Goal: Use online tool/utility: Utilize a website feature to perform a specific function

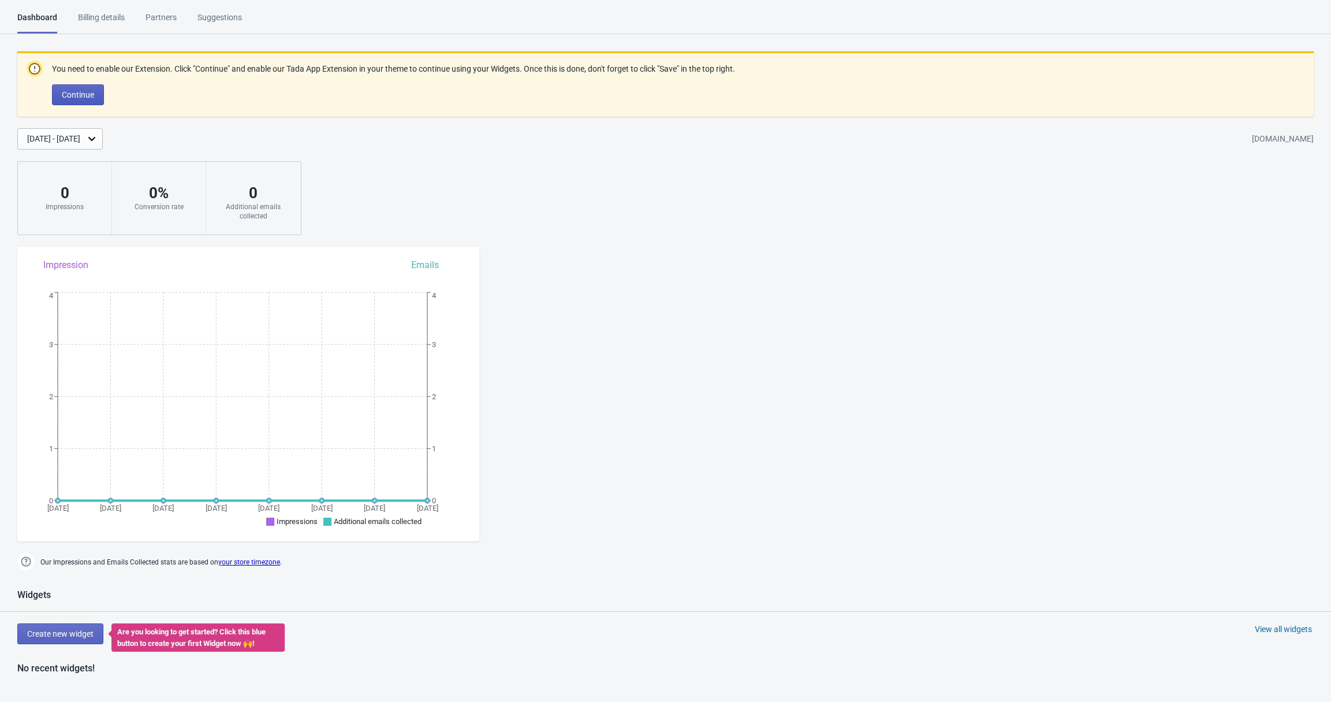
click at [90, 91] on span "Continue" at bounding box center [78, 94] width 32 height 9
click at [94, 633] on span "Create new widget" at bounding box center [60, 633] width 66 height 9
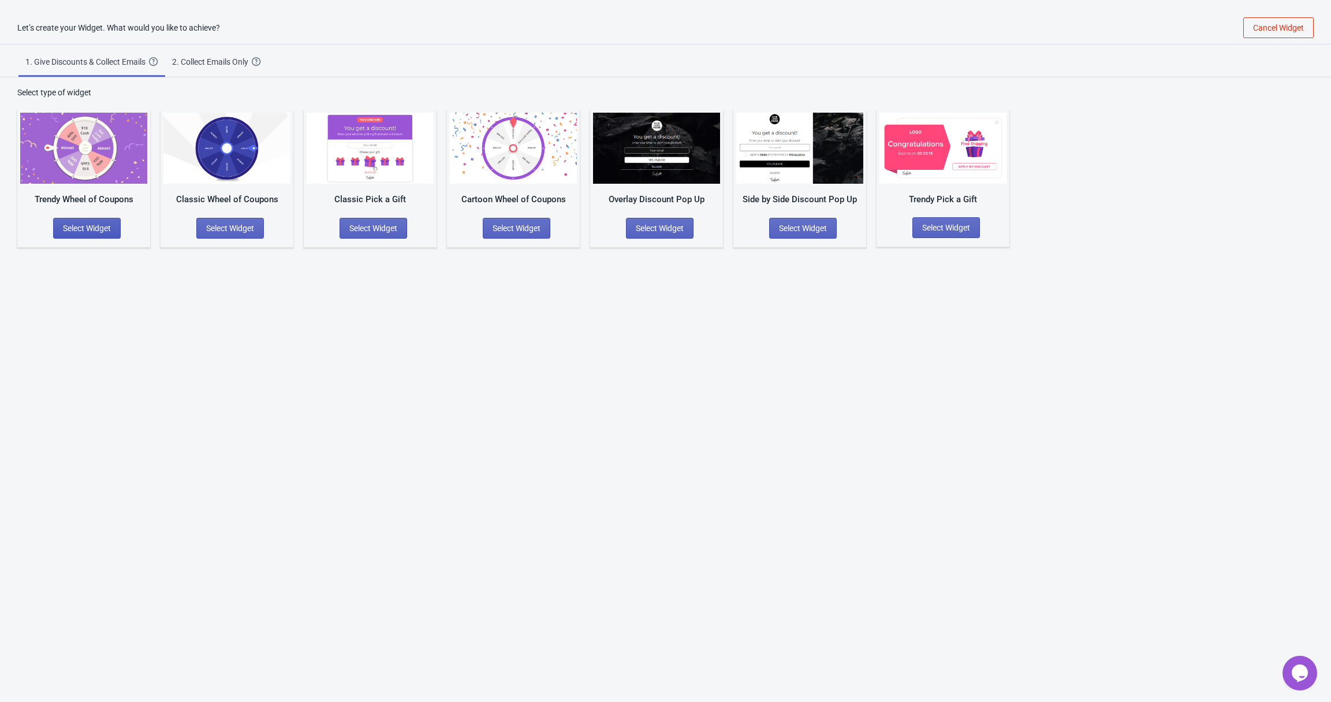
click at [86, 224] on span "Select Widget" at bounding box center [87, 228] width 48 height 9
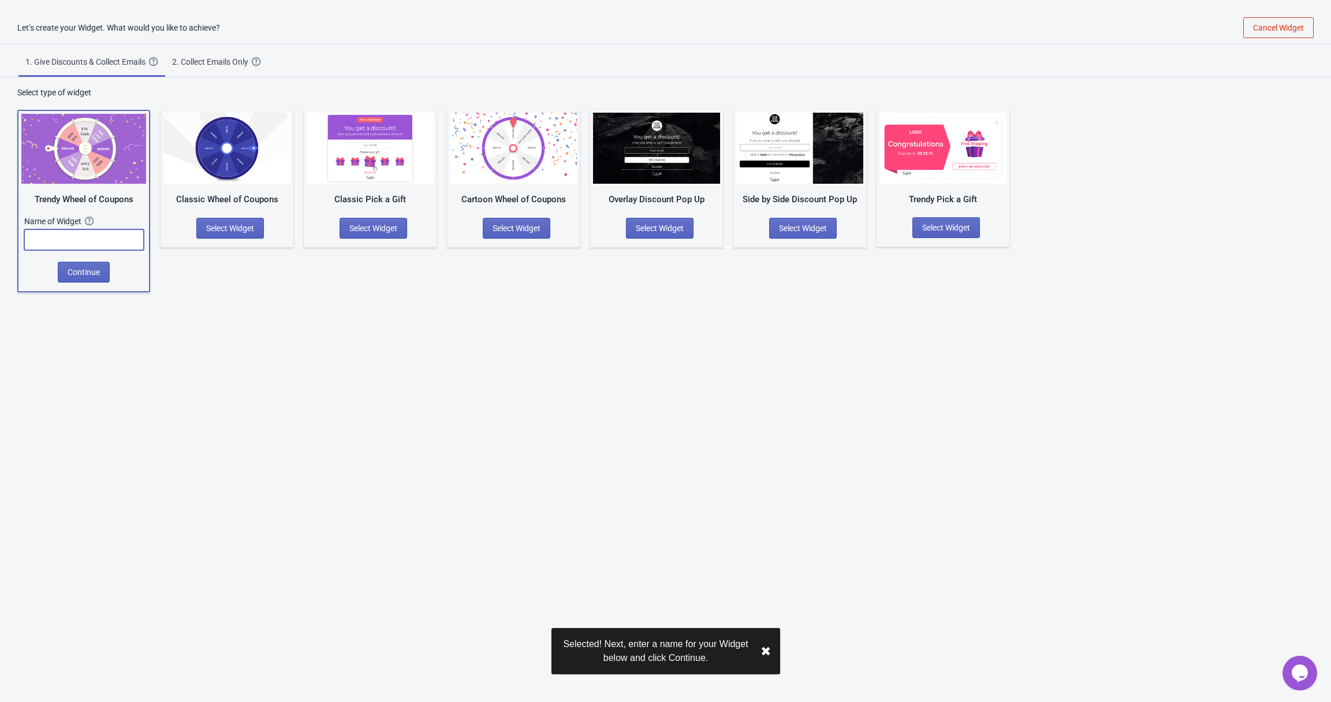
click at [107, 229] on input "text" at bounding box center [84, 239] width 120 height 21
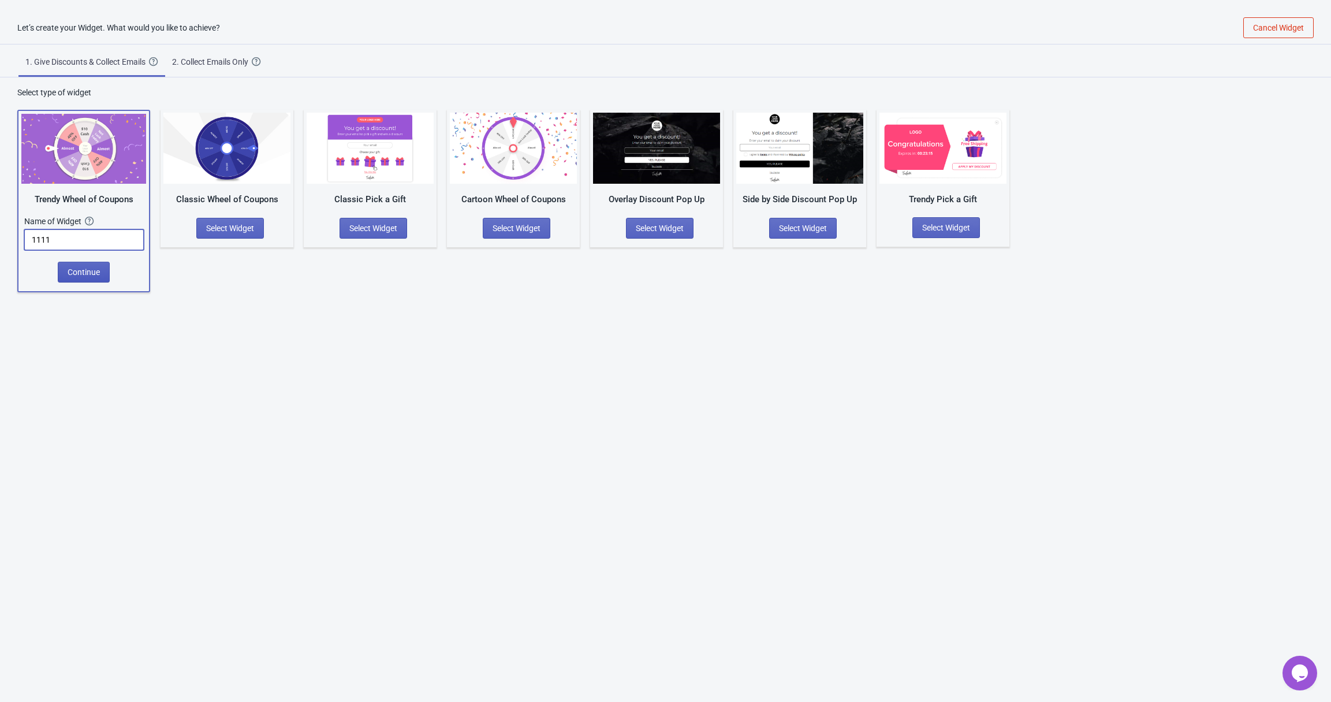
type input "1111"
click at [95, 270] on span "Continue" at bounding box center [84, 271] width 32 height 9
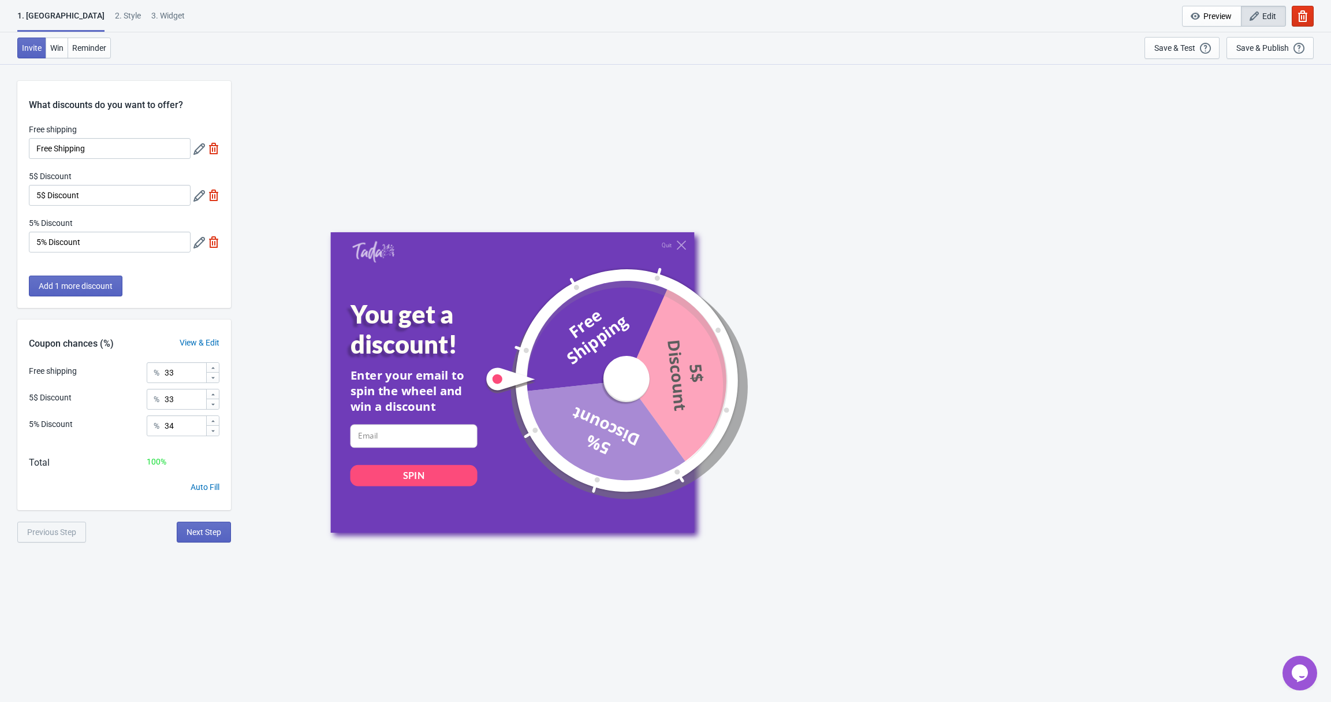
click at [55, 536] on div "Previous Step" at bounding box center [51, 532] width 69 height 21
click at [59, 534] on div "Previous Step" at bounding box center [51, 532] width 69 height 21
click at [1301, 13] on icon "button" at bounding box center [1303, 16] width 9 height 12
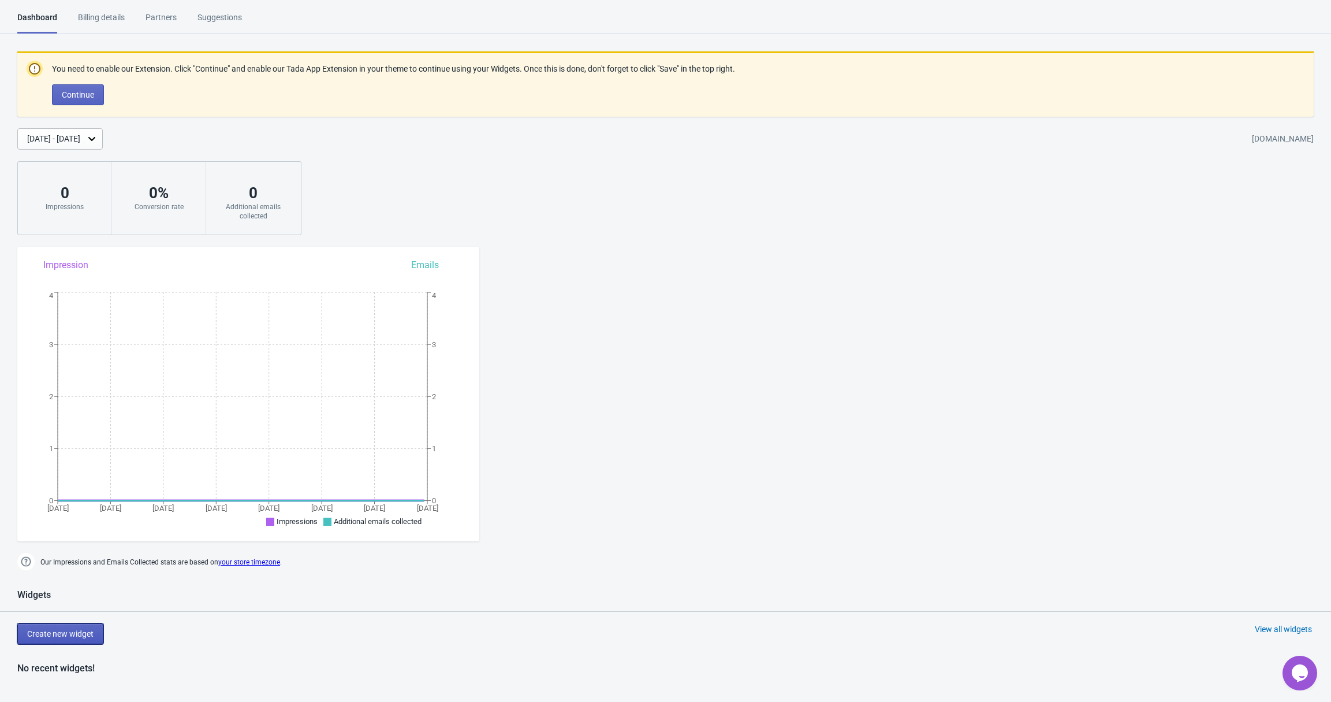
click at [85, 634] on span "Create new widget" at bounding box center [60, 633] width 66 height 9
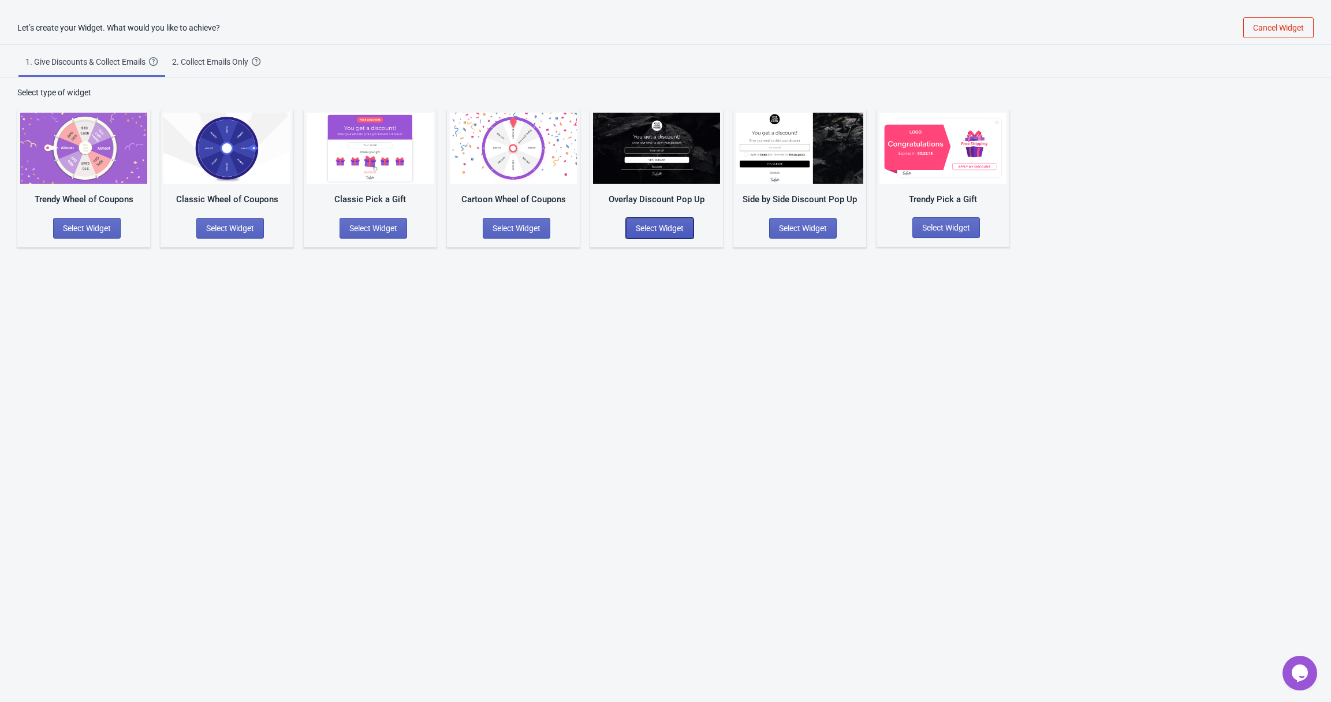
click at [680, 233] on button "Select Widget" at bounding box center [660, 228] width 68 height 21
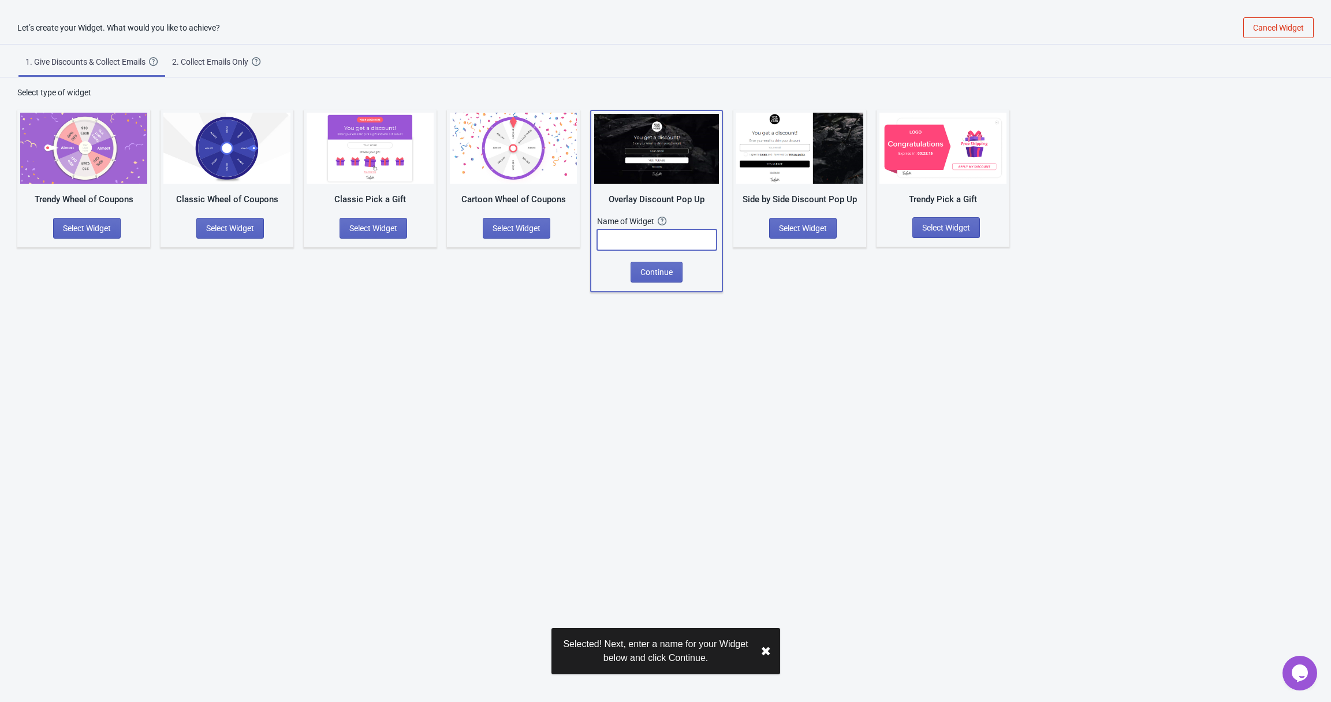
click at [683, 248] on input "text" at bounding box center [657, 239] width 120 height 21
type input "111"
click at [673, 270] on span "Continue" at bounding box center [657, 271] width 32 height 9
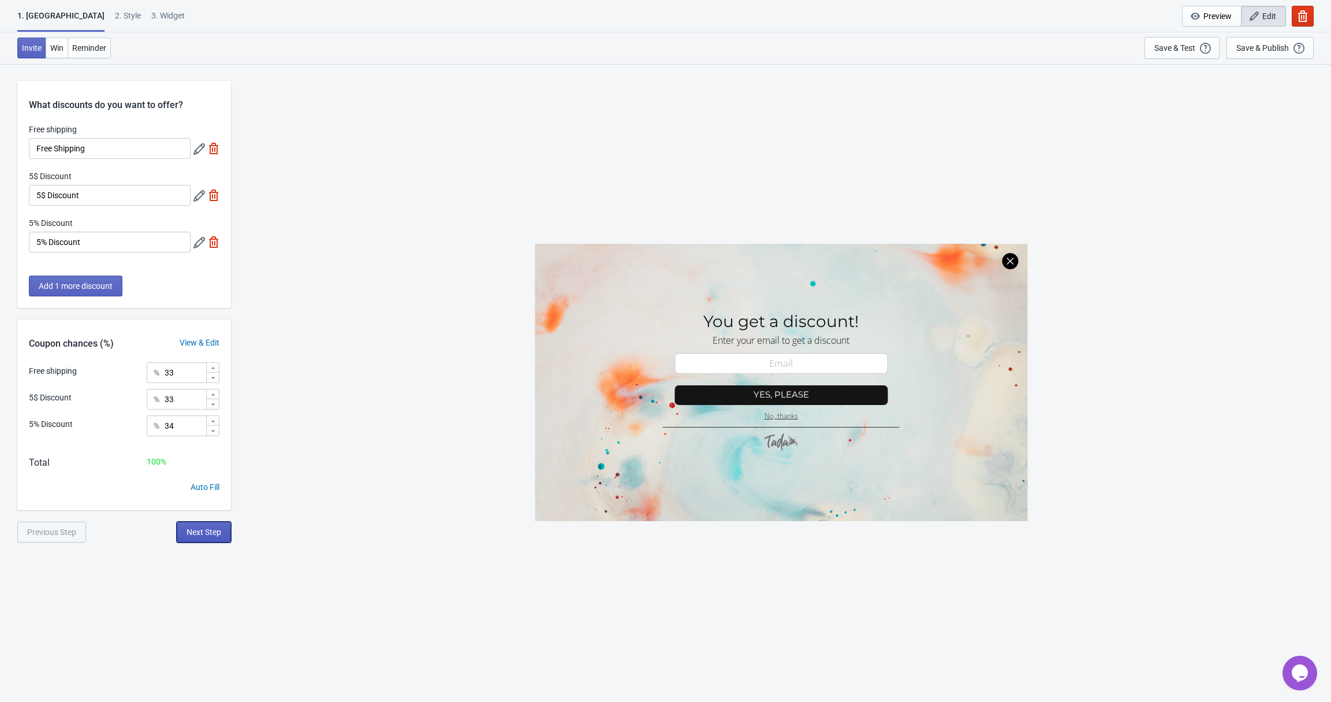
click at [213, 540] on button "Next Step" at bounding box center [204, 532] width 54 height 21
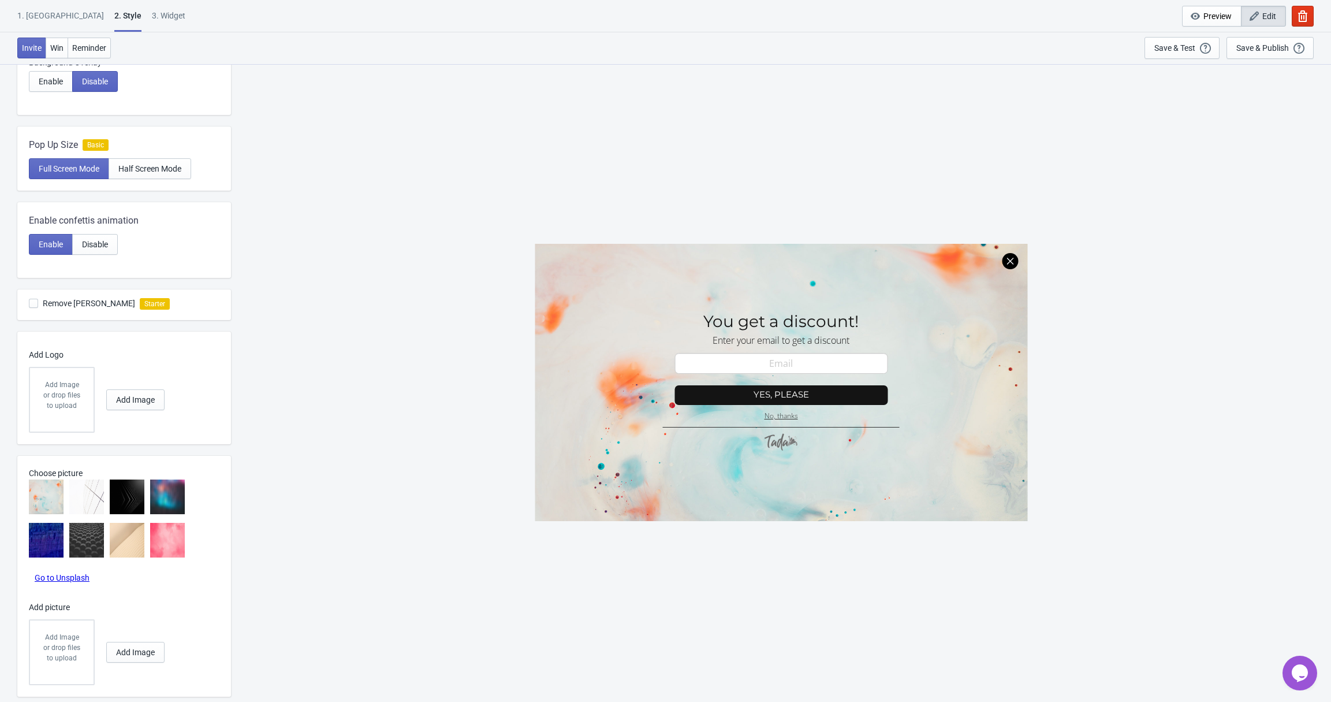
scroll to position [196, 0]
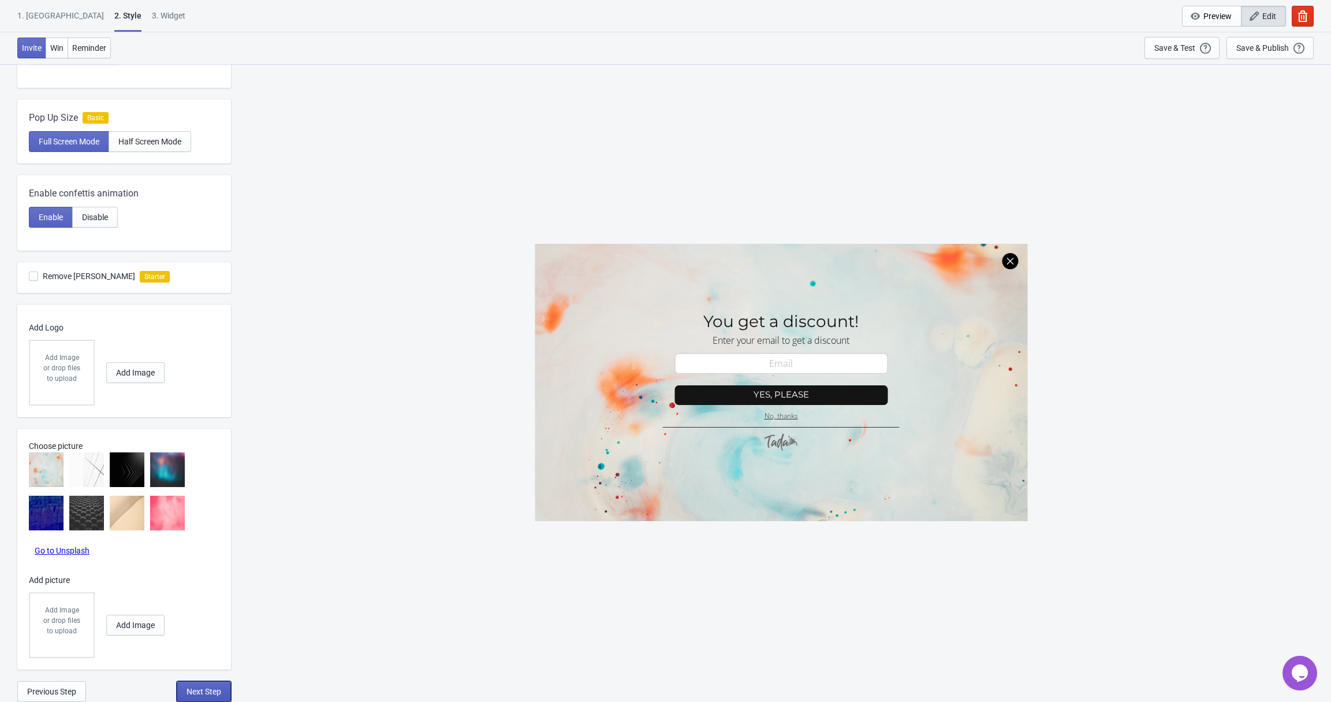
click at [204, 694] on span "Next Step" at bounding box center [204, 691] width 35 height 9
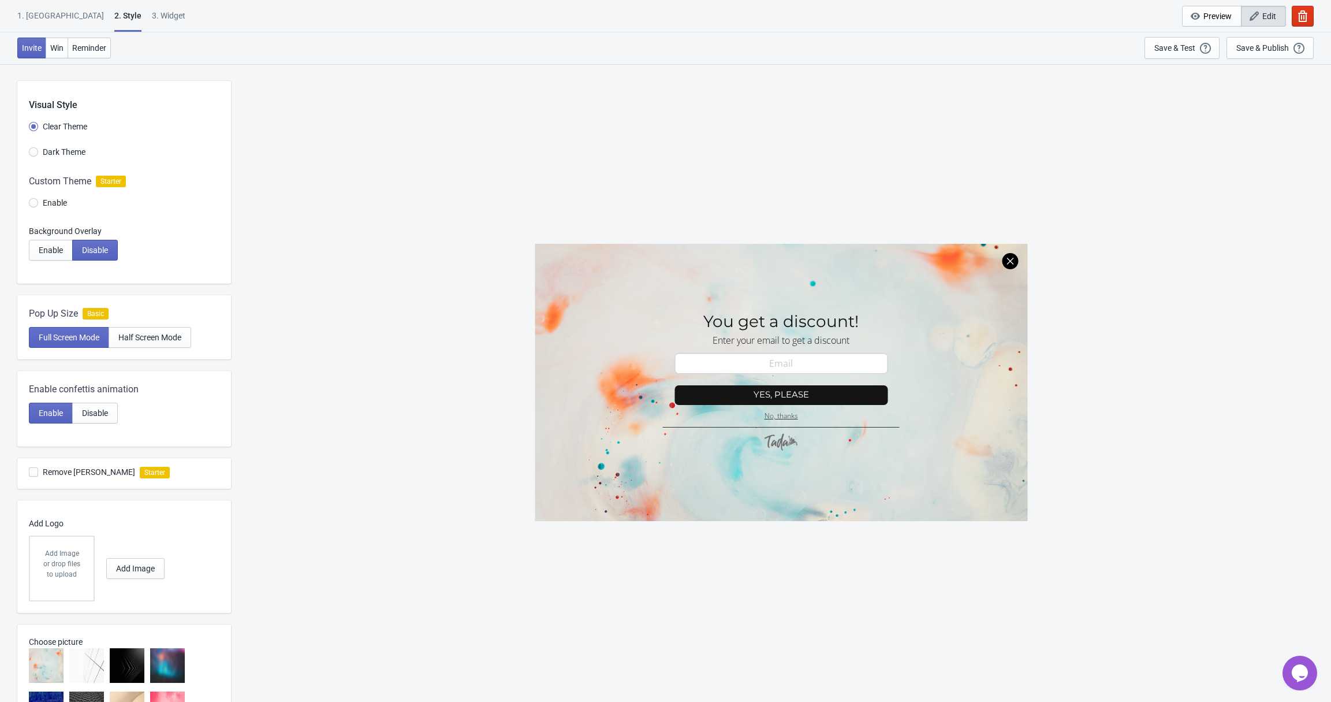
select select "once"
select select "1"
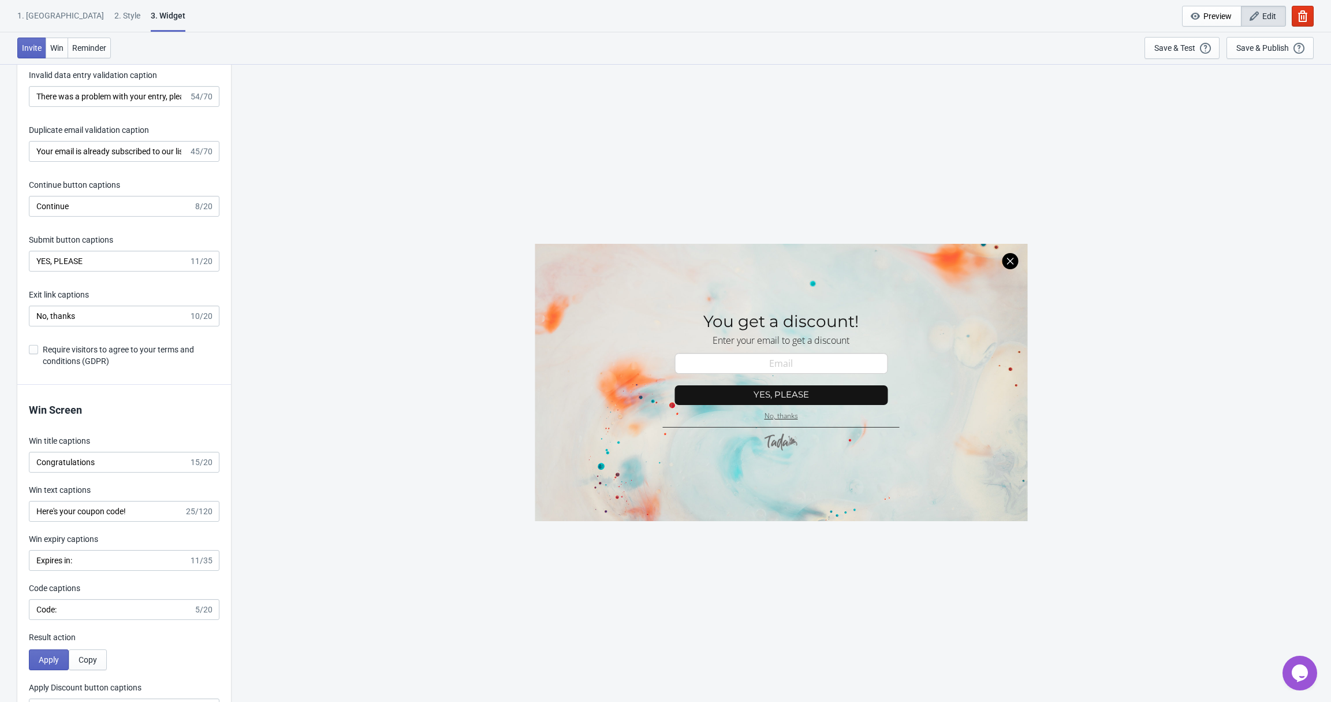
scroll to position [2298, 0]
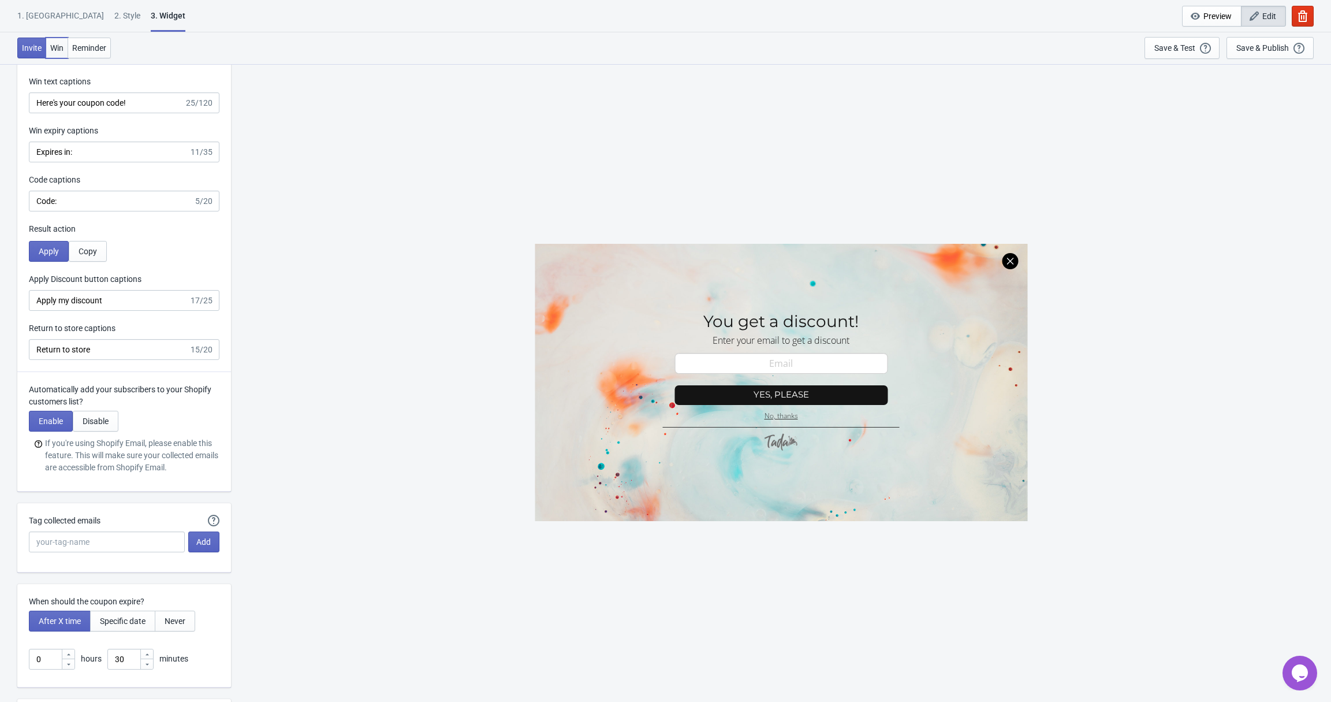
click at [68, 56] on button "Win" at bounding box center [57, 48] width 23 height 21
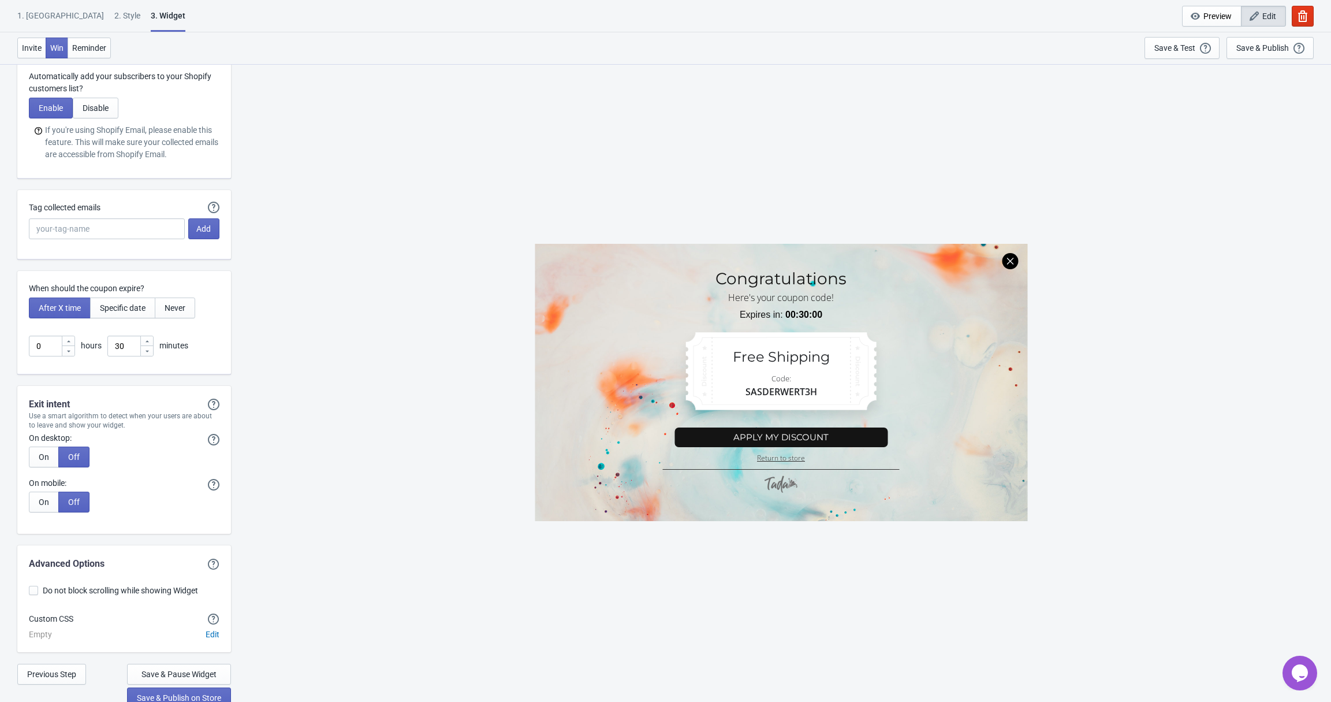
scroll to position [2617, 0]
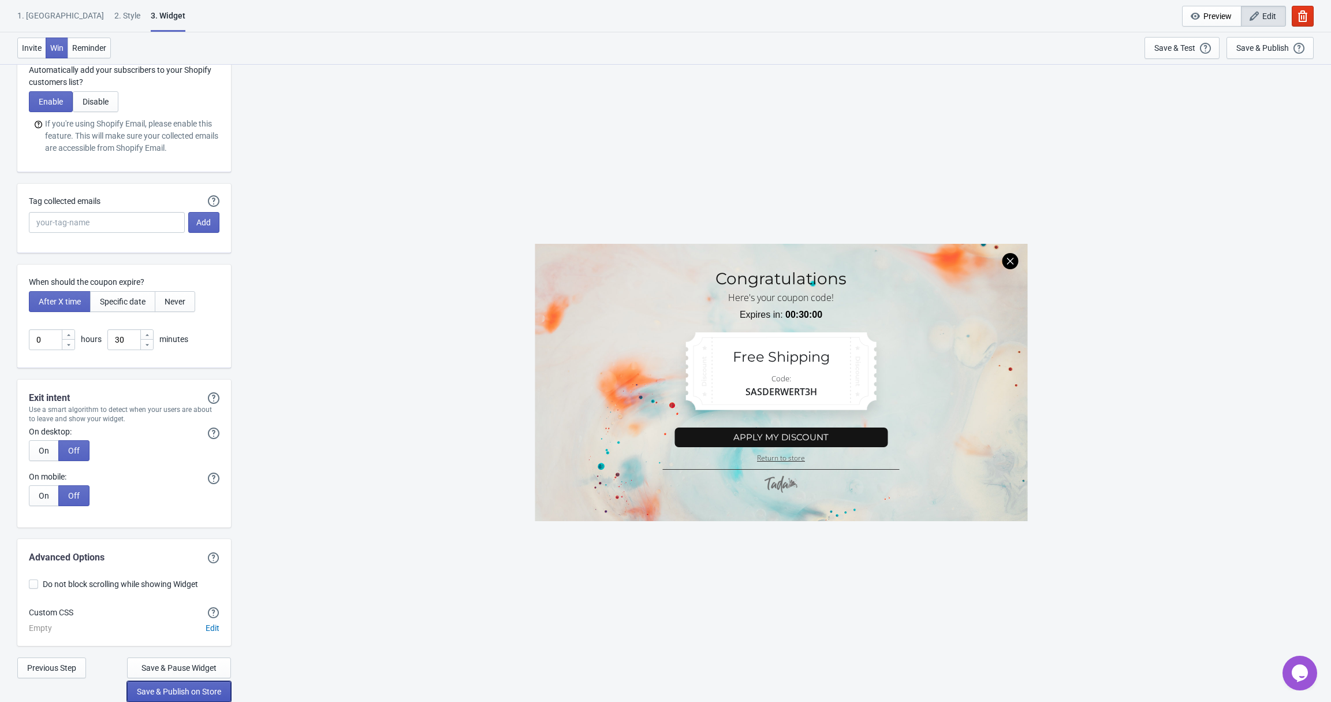
click at [161, 687] on span "Save & Publish on Store" at bounding box center [179, 691] width 84 height 9
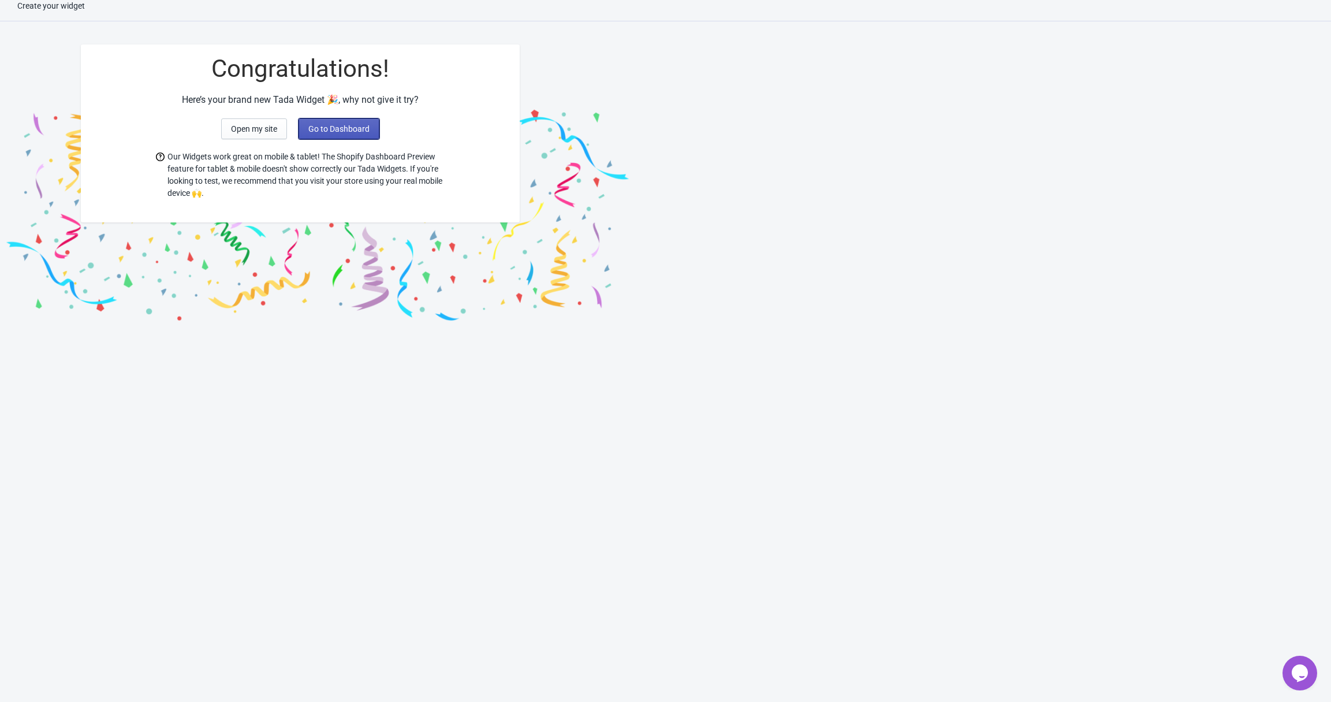
click at [344, 127] on span "Go to Dashboard" at bounding box center [338, 128] width 61 height 9
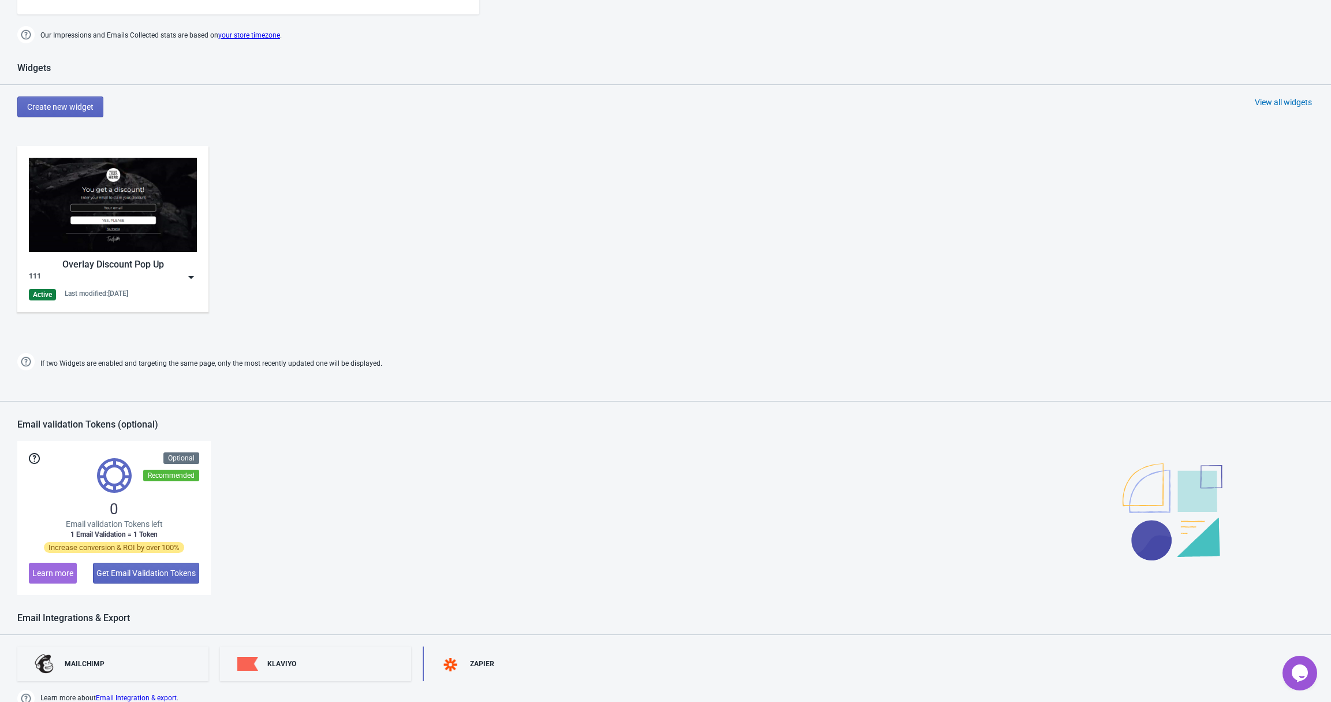
scroll to position [605, 0]
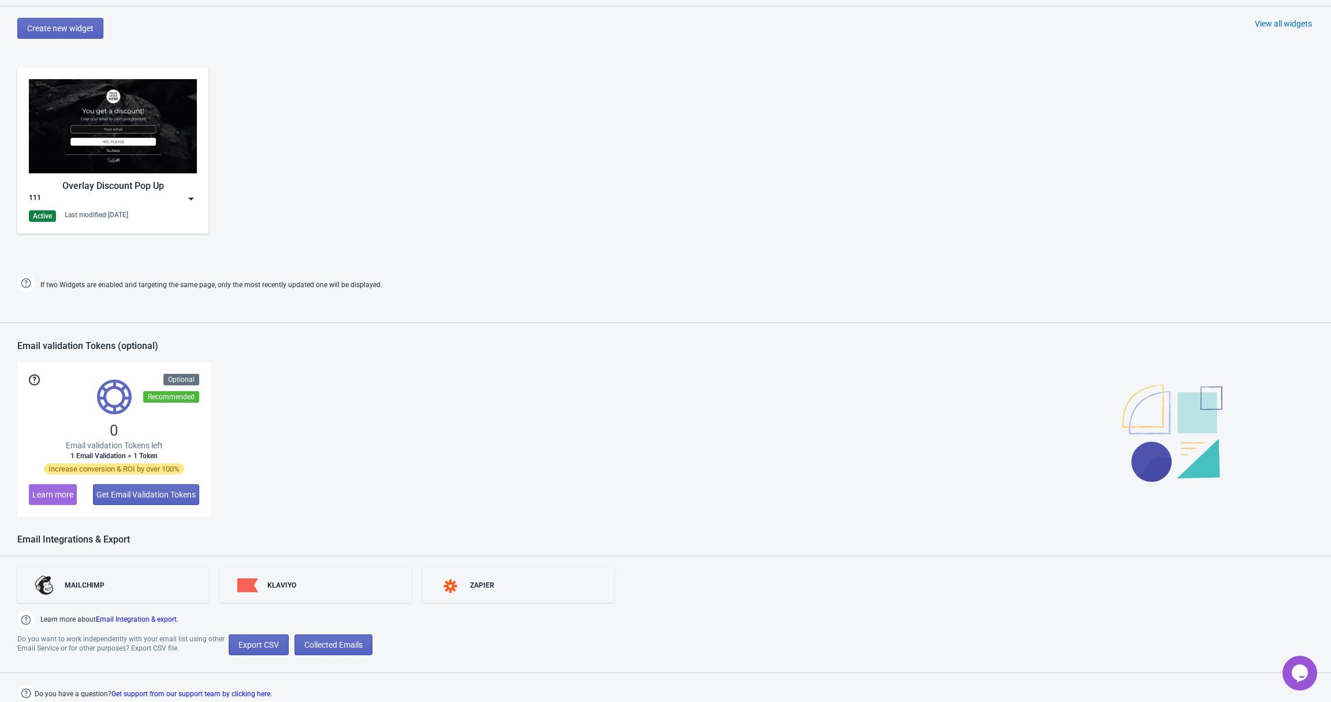
click at [185, 197] on img at bounding box center [191, 199] width 12 height 12
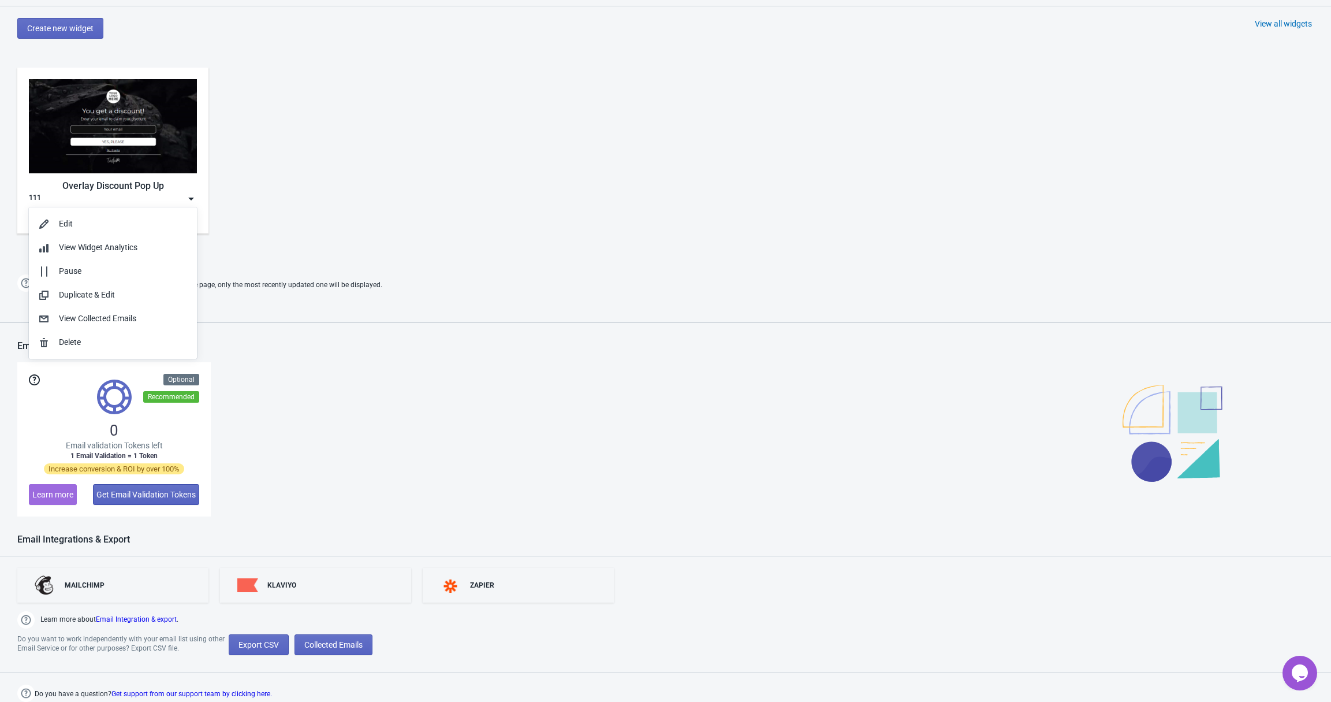
click at [361, 248] on div "Overlay Discount Pop Up 111 Active Last modified: [DATE]" at bounding box center [665, 160] width 1331 height 208
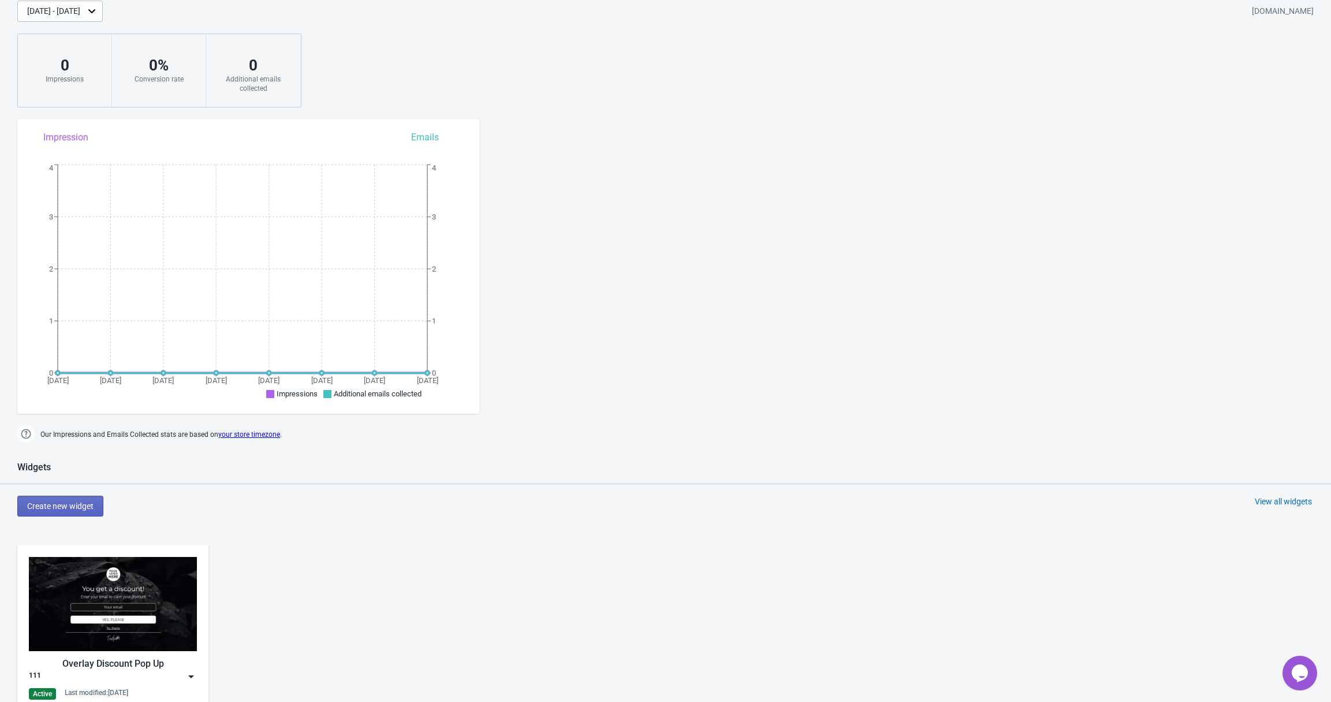
scroll to position [0, 0]
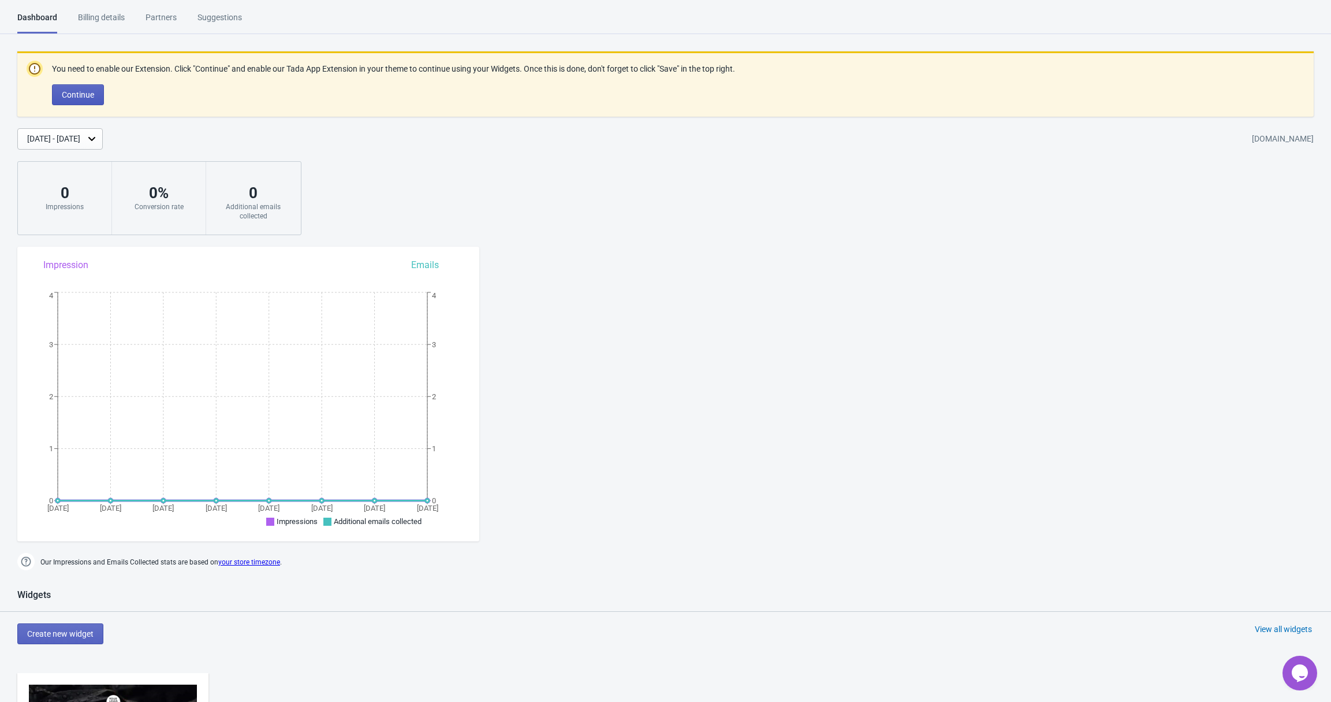
click at [98, 88] on button "Continue" at bounding box center [78, 94] width 52 height 21
